Goal: Transaction & Acquisition: Obtain resource

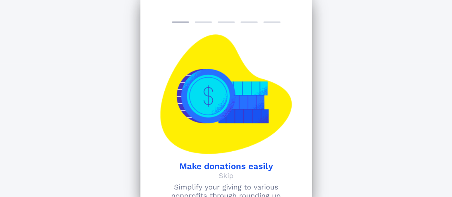
scroll to position [184, 0]
click at [260, 112] on div at bounding box center [259, 94] width 66 height 120
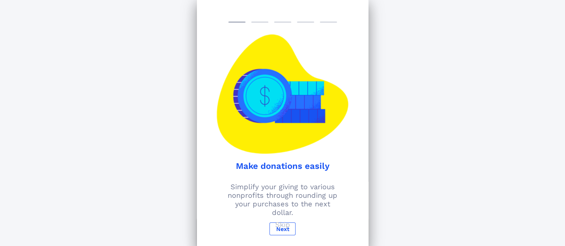
drag, startPoint x: 356, startPoint y: 0, endPoint x: 369, endPoint y: 189, distance: 188.6
click at [369, 189] on div "Support Your Passion Explore over 1 million nonprofits you can donate to throug…" at bounding box center [282, 188] width 565 height 376
click at [285, 196] on span "Next" at bounding box center [282, 229] width 14 height 7
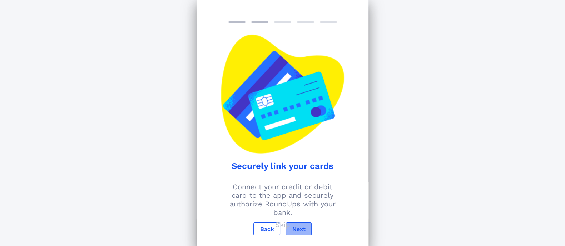
click at [302, 196] on span "Next" at bounding box center [299, 229] width 14 height 7
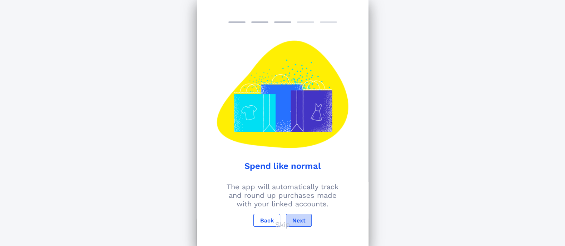
click at [302, 196] on span "Next" at bounding box center [299, 220] width 14 height 7
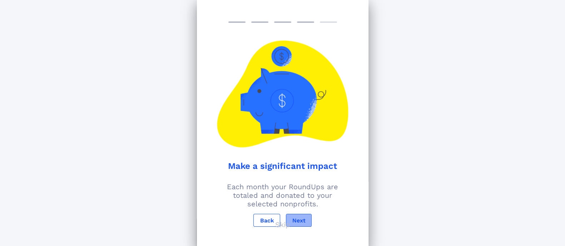
click at [302, 196] on span "Next" at bounding box center [299, 220] width 14 height 7
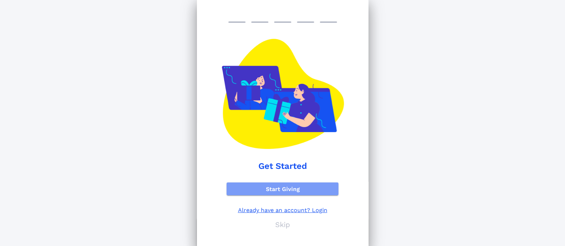
click at [291, 189] on span "Start Giving" at bounding box center [282, 189] width 101 height 7
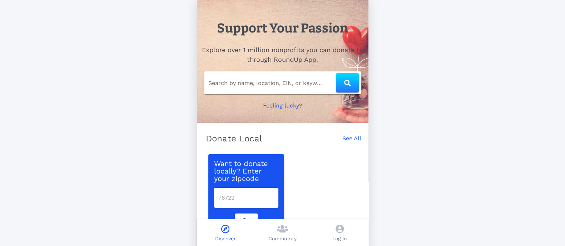
click at [311, 166] on div "Want to donate locally? Enter your zipcode Go" at bounding box center [282, 198] width 157 height 96
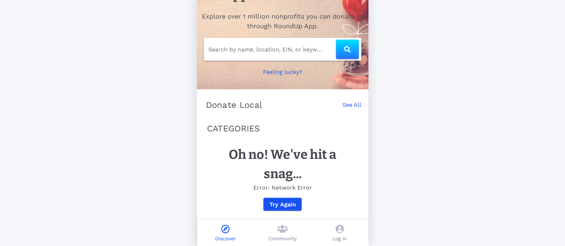
scroll to position [40, 0]
click at [295, 196] on span "Try Again" at bounding box center [282, 204] width 27 height 7
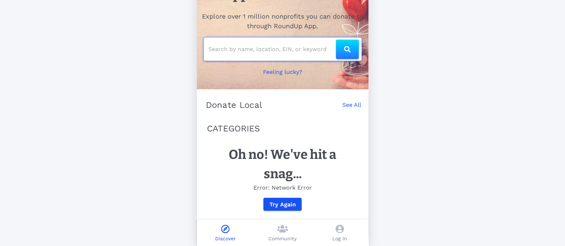
click at [236, 44] on input "text" at bounding box center [271, 49] width 127 height 11
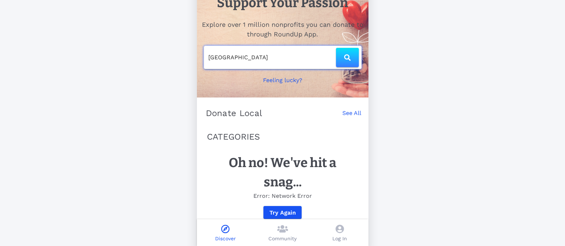
click at [346, 60] on icon "button" at bounding box center [347, 57] width 6 height 6
type input "[GEOGRAPHIC_DATA]"
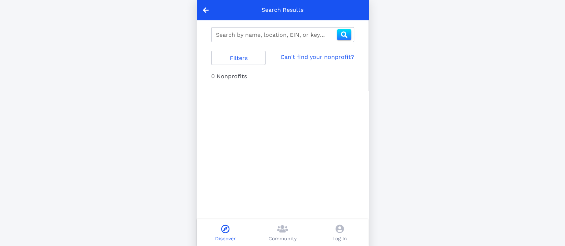
type input "[GEOGRAPHIC_DATA]"
